Goal: Information Seeking & Learning: Understand process/instructions

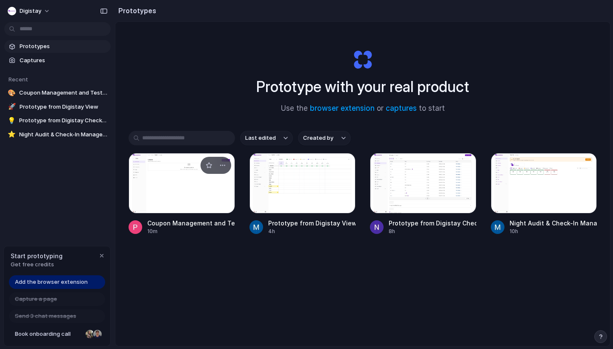
click at [161, 178] on div at bounding box center [182, 183] width 106 height 60
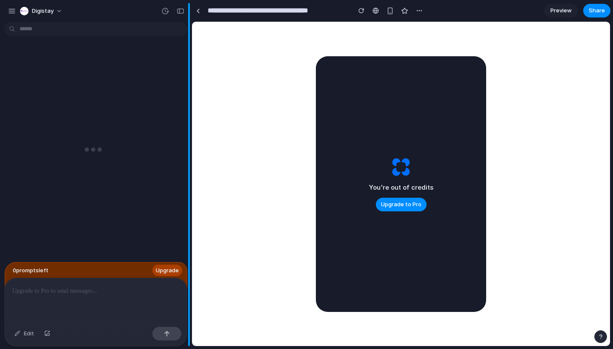
scroll to position [1728, 0]
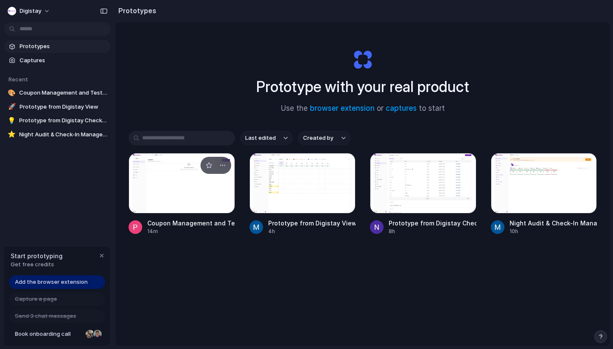
click at [199, 180] on div at bounding box center [182, 183] width 106 height 60
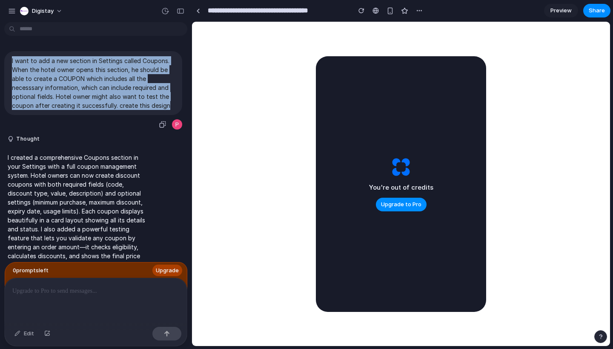
drag, startPoint x: 12, startPoint y: 63, endPoint x: 174, endPoint y: 108, distance: 168.3
click at [174, 108] on p "I want to add a new section in Settings called Coupons. When the hotel owner op…" at bounding box center [93, 83] width 163 height 54
copy p "I want to add a new section in Settings called Coupons. When the hotel owner op…"
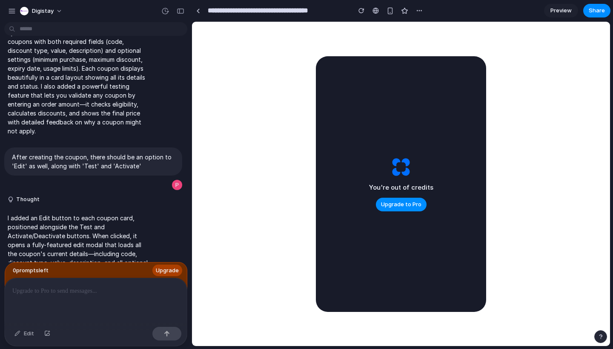
scroll to position [167, 0]
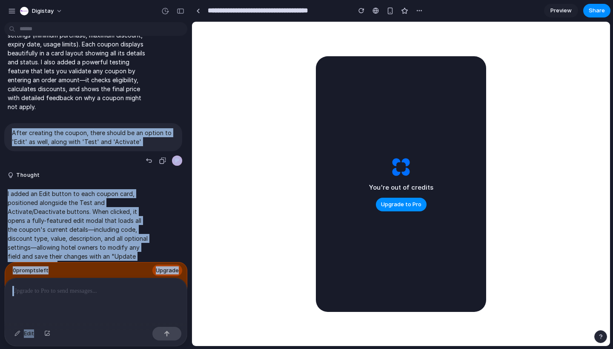
click at [146, 138] on div "After creating the coupon, there should be an option to 'Edit' as well, along w…" at bounding box center [93, 137] width 178 height 28
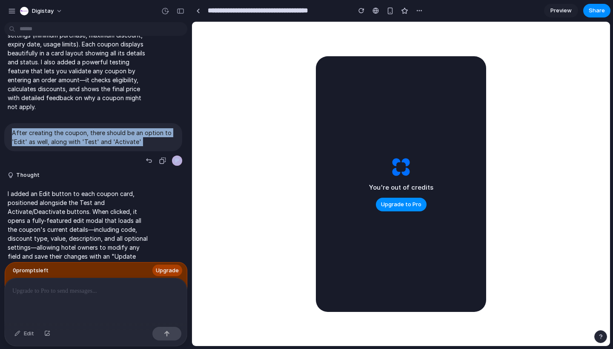
drag, startPoint x: 146, startPoint y: 138, endPoint x: 14, endPoint y: 116, distance: 133.4
click at [14, 123] on div "After creating the coupon, there should be an option to 'Edit' as well, along w…" at bounding box center [93, 137] width 178 height 28
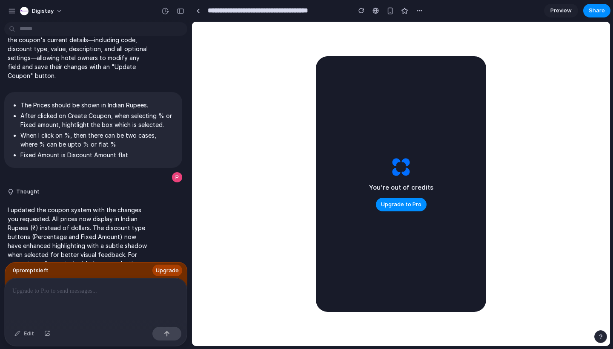
scroll to position [359, 0]
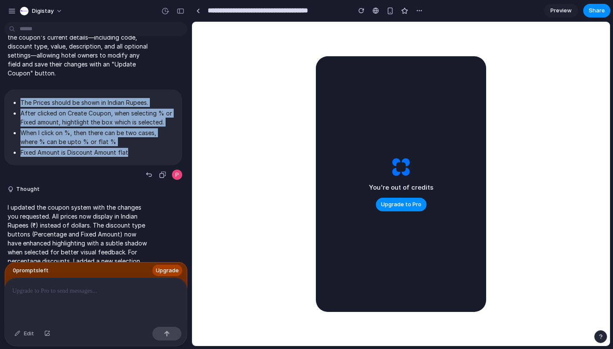
drag, startPoint x: 136, startPoint y: 147, endPoint x: 0, endPoint y: 96, distance: 145.0
click at [0, 96] on div "The Prices should be shown in Indian Rupees. After clicked on Create Coupon, wh…" at bounding box center [93, 134] width 187 height 91
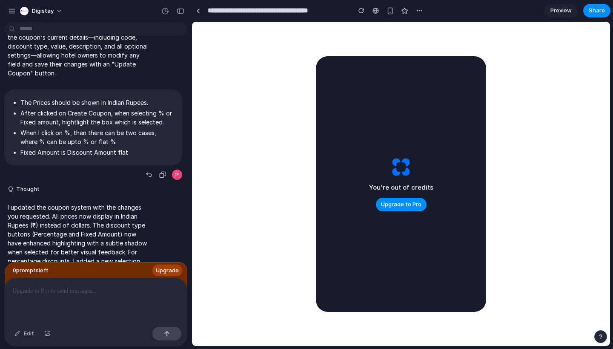
click at [103, 113] on li "After clicked on Create Coupon, when selecting % or Fixed amount, hightlight th…" at bounding box center [97, 118] width 154 height 18
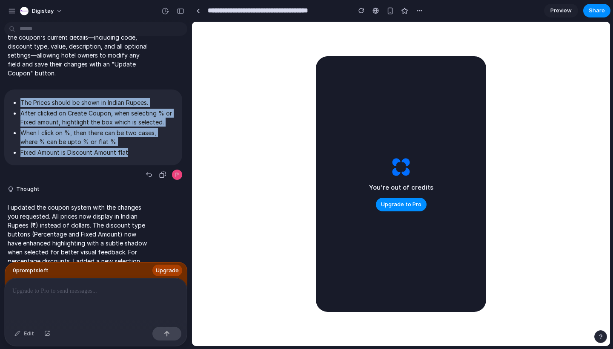
drag, startPoint x: 129, startPoint y: 144, endPoint x: 16, endPoint y: 90, distance: 125.4
click at [16, 98] on ul "The Prices should be shown in Indian Rupees. After clicked on Create Coupon, wh…" at bounding box center [93, 127] width 163 height 59
copy ul "The Prices should be shown in Indian Rupees. After clicked on Create Coupon, wh…"
click at [146, 148] on li "Fixed Amount is Discount Amount flat" at bounding box center [97, 152] width 154 height 9
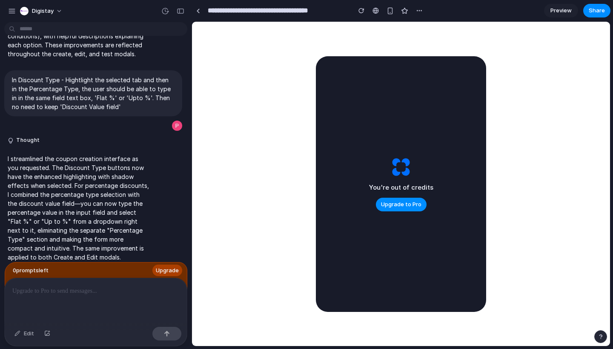
scroll to position [573, 0]
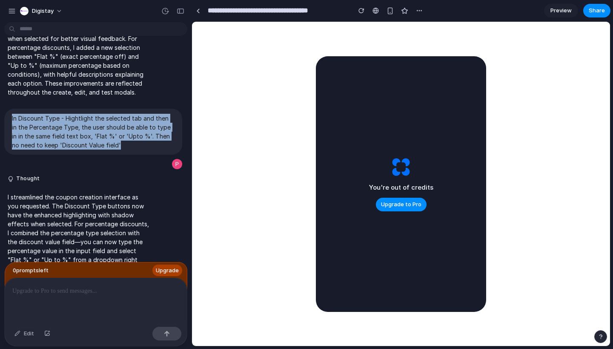
drag, startPoint x: 118, startPoint y: 144, endPoint x: 2, endPoint y: 98, distance: 125.1
copy p "In Discount Type - Hightlight the selected tab and then in the Percentage Type,…"
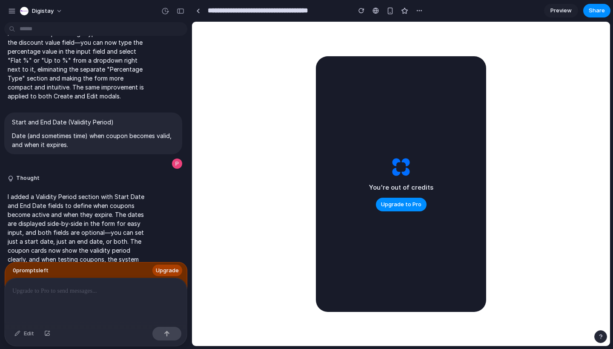
scroll to position [786, 0]
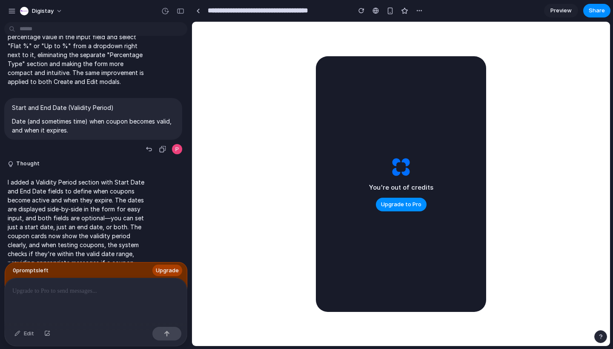
click at [78, 119] on p "Date (and sometimes time) when coupon becomes valid, and when it expires." at bounding box center [93, 126] width 163 height 18
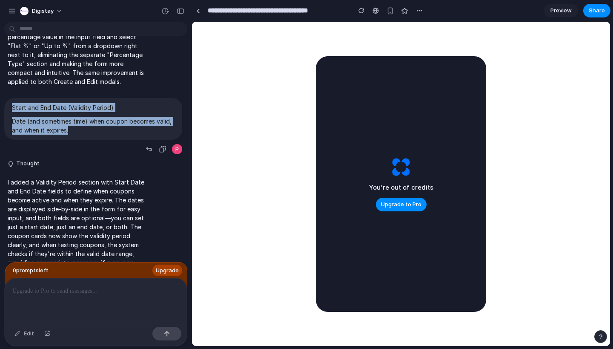
drag, startPoint x: 71, startPoint y: 125, endPoint x: 11, endPoint y: 90, distance: 69.5
click at [11, 98] on div "Start and End Date (Validity Period) Date (and sometimes time) when coupon beco…" at bounding box center [93, 119] width 178 height 42
copy span "Start and End Date (Validity Period) Date (and sometimes time) when coupon beco…"
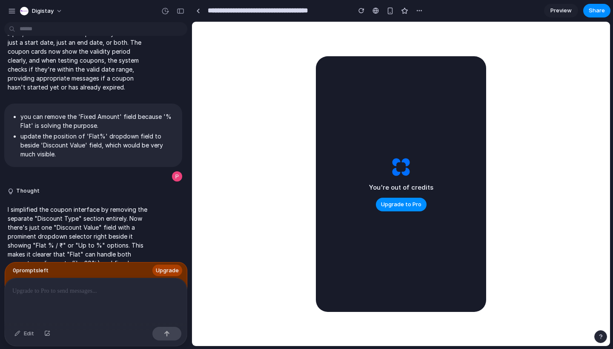
scroll to position [986, 0]
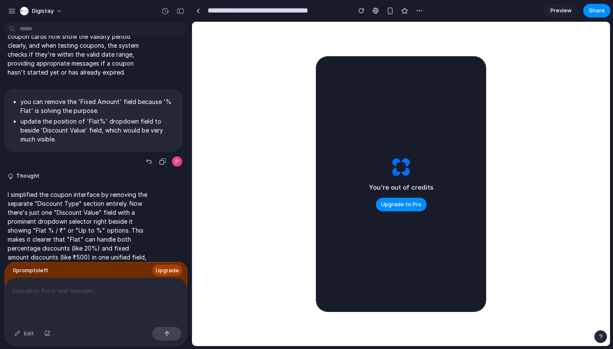
click at [63, 136] on span "you can remove the 'Fixed Amount' field because '% Flat' is solving the purpose…" at bounding box center [93, 120] width 163 height 53
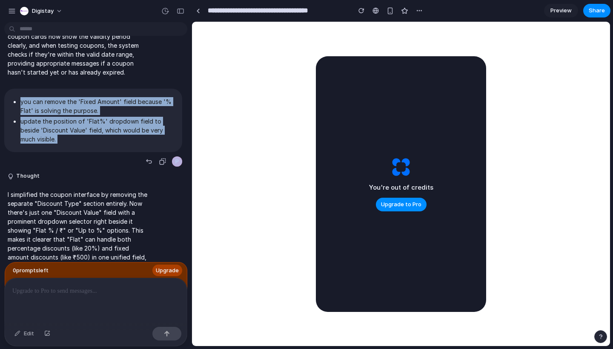
drag, startPoint x: 63, startPoint y: 136, endPoint x: 19, endPoint y: 96, distance: 59.7
click at [19, 96] on span "you can remove the 'Fixed Amount' field because '% Flat' is solving the purpose…" at bounding box center [93, 120] width 163 height 53
copy div "you can remove the 'Fixed Amount' field because '% Flat' is solving the purpose…"
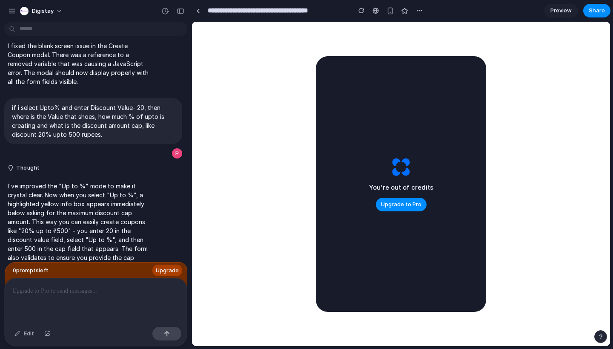
scroll to position [1487, 0]
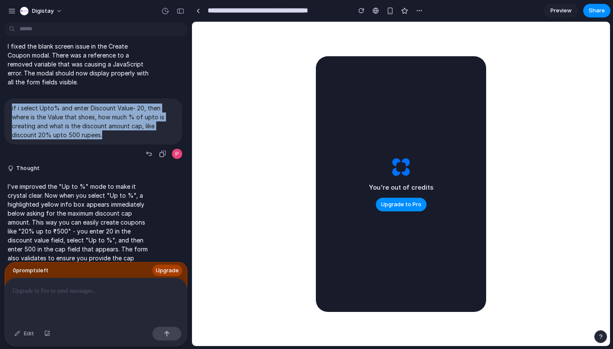
drag, startPoint x: 114, startPoint y: 118, endPoint x: 9, endPoint y: 92, distance: 108.5
click at [9, 98] on div "if i select Upto% and enter Discount Value- 20, then where is the Value that sh…" at bounding box center [93, 121] width 178 height 46
copy p "if i select Upto% and enter Discount Value- 20, then where is the Value that sh…"
